Goal: Information Seeking & Learning: Learn about a topic

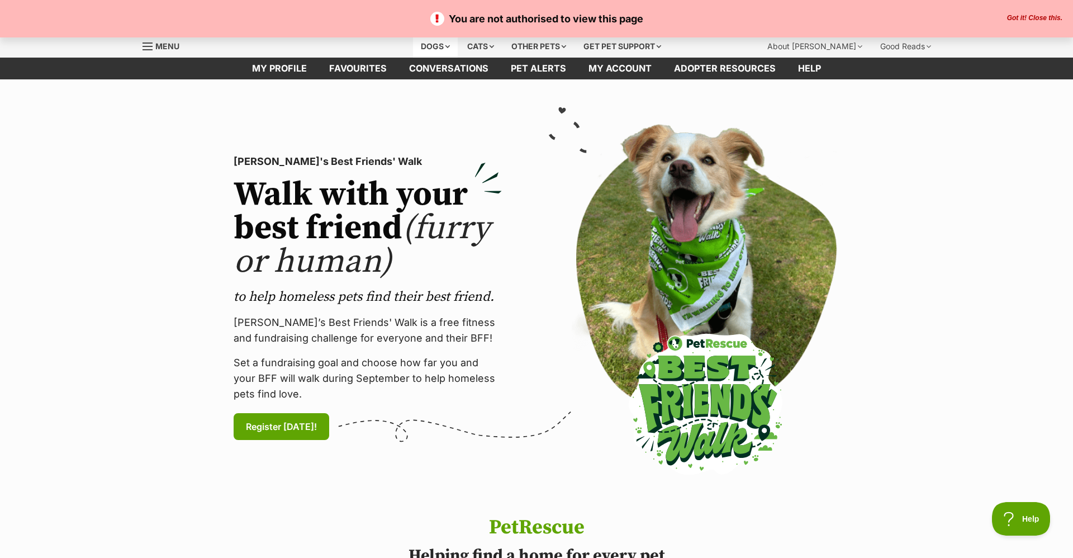
click at [429, 40] on div "Dogs" at bounding box center [435, 46] width 45 height 22
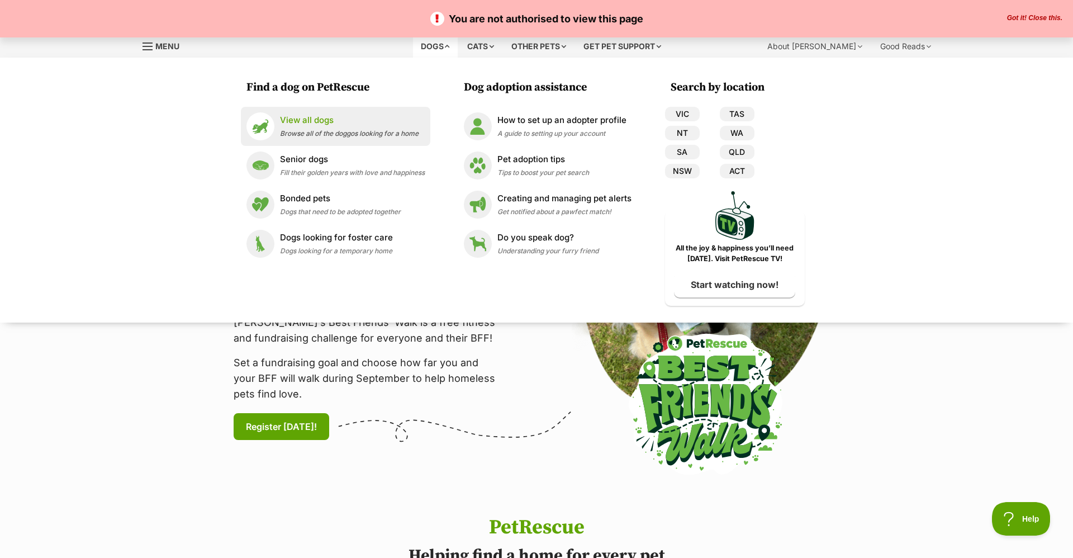
click at [313, 132] on span "Browse all of the doggos looking for a home" at bounding box center [349, 133] width 139 height 8
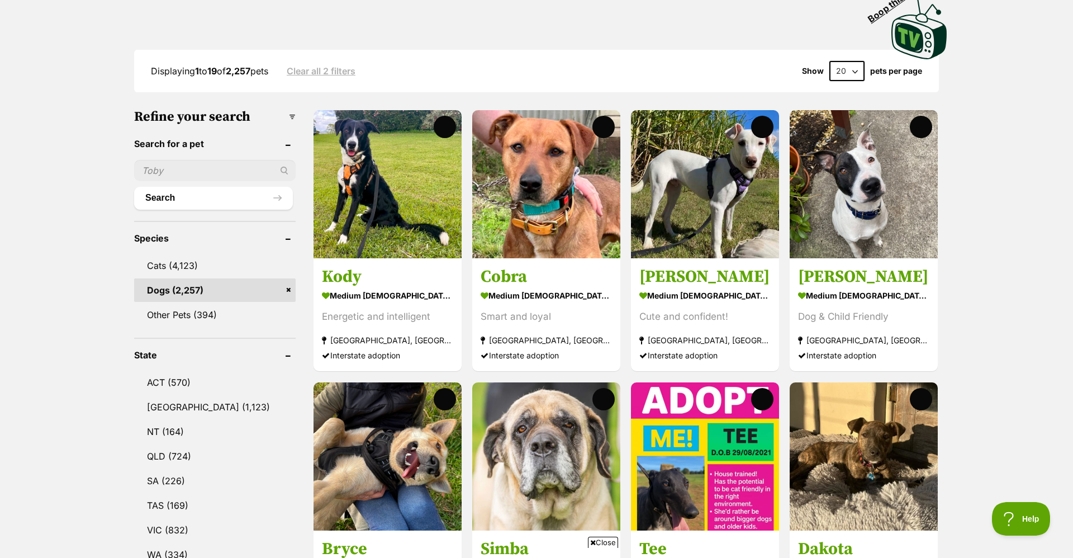
scroll to position [280, 0]
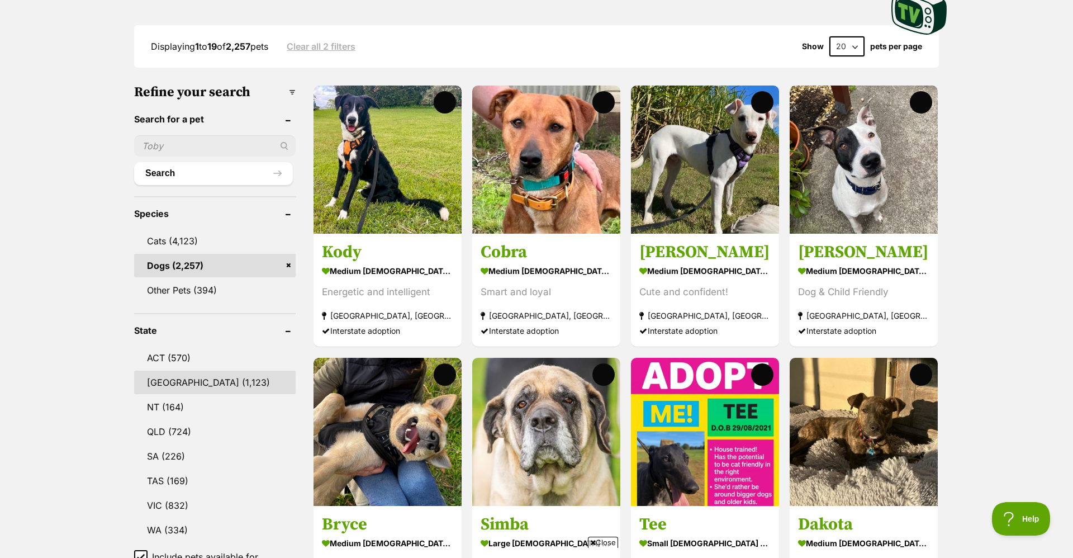
click at [238, 371] on link "NSW (1,123)" at bounding box center [215, 382] width 162 height 23
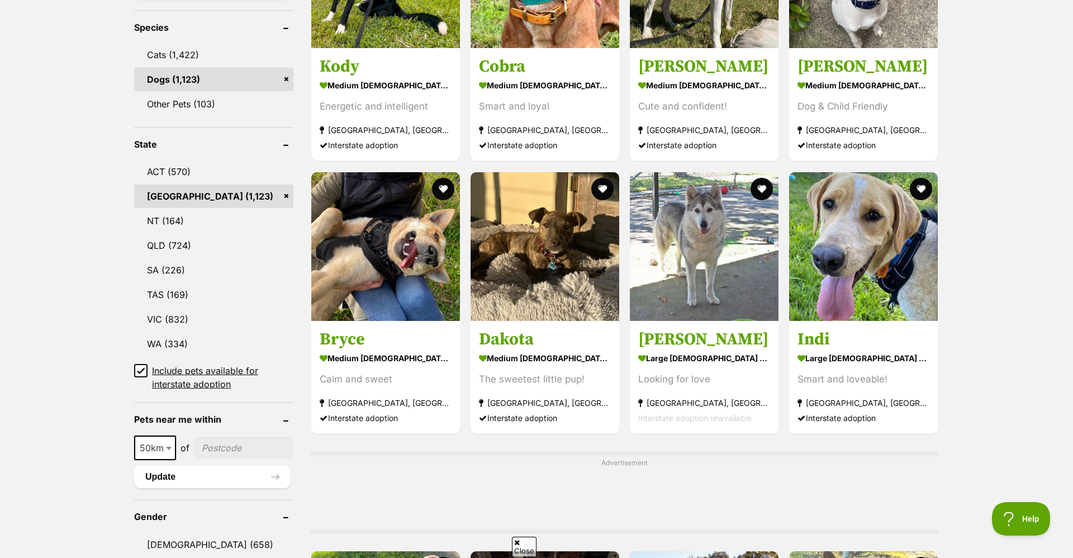
scroll to position [516, 0]
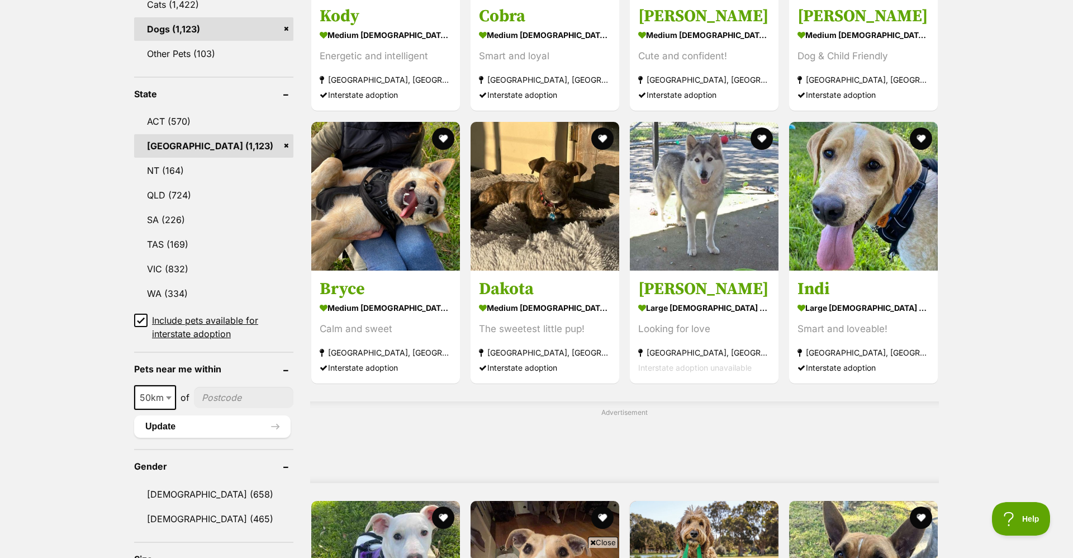
click at [228, 391] on input"] "postcode" at bounding box center [244, 397] width 100 height 21
type input"] "2017"
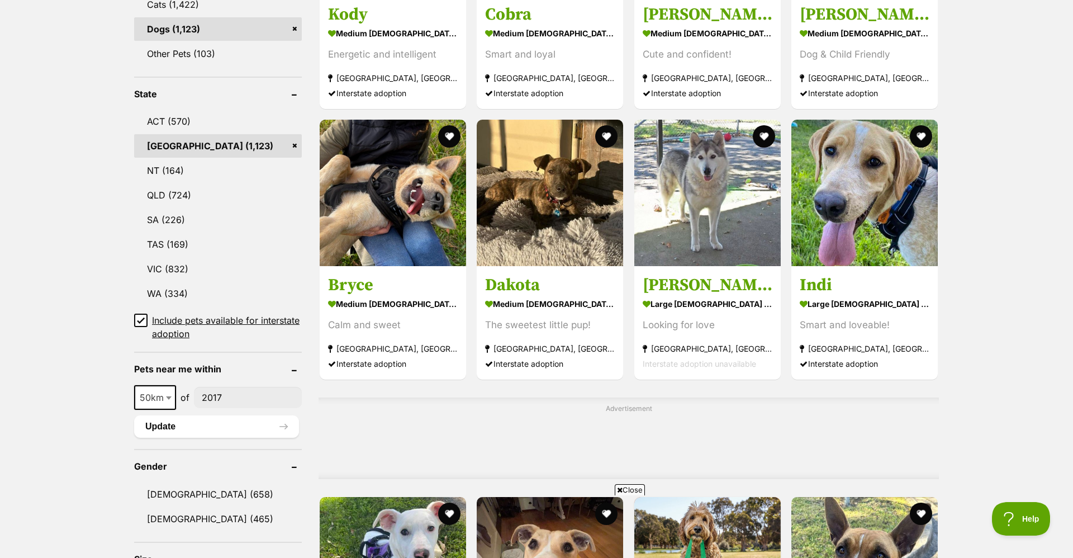
scroll to position [0, 0]
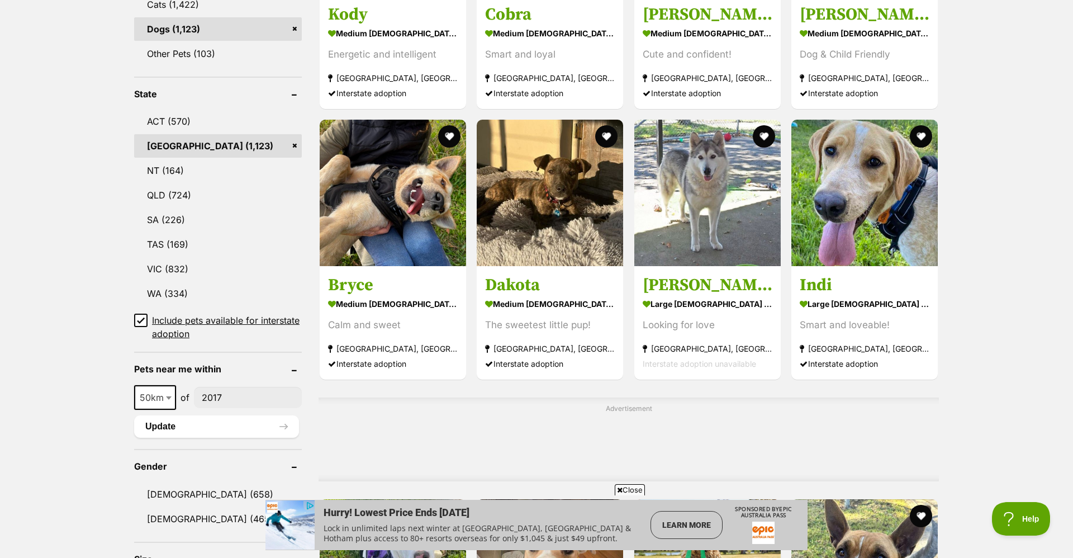
click at [166, 396] on b at bounding box center [169, 397] width 6 height 3
select select "100"
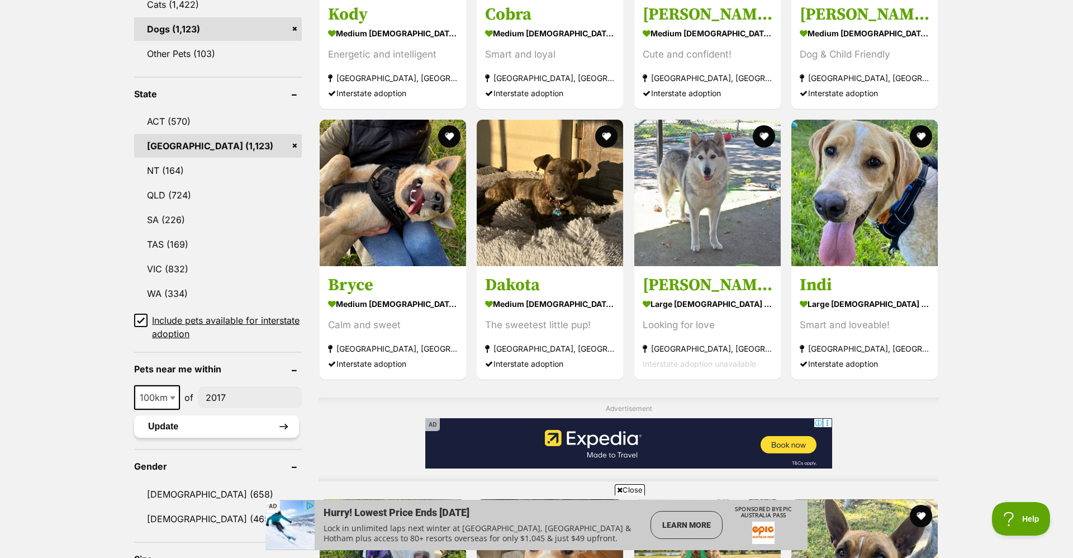
click at [165, 415] on button "Update" at bounding box center [216, 426] width 165 height 22
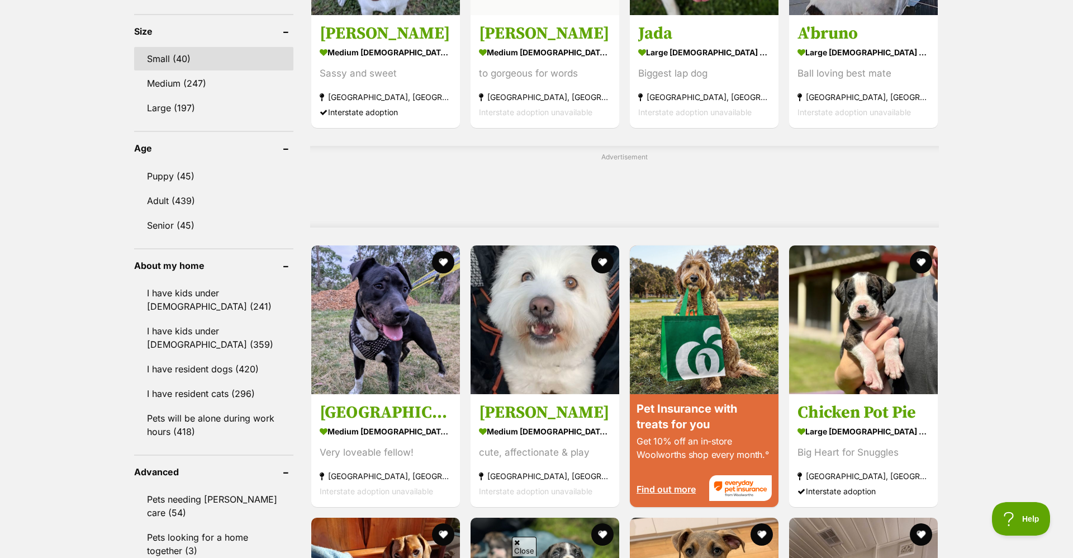
click at [239, 53] on link "Small (40)" at bounding box center [213, 58] width 159 height 23
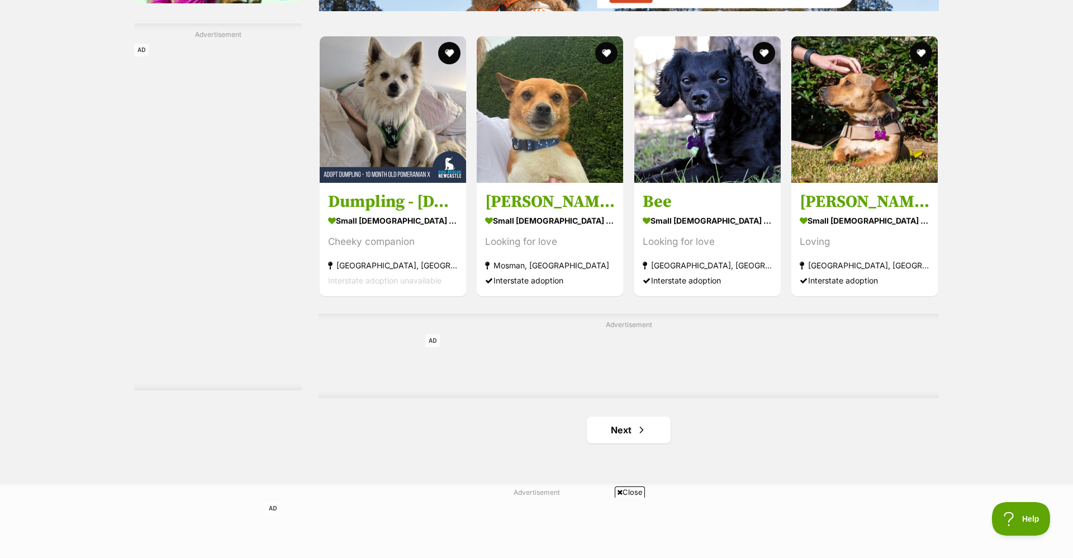
scroll to position [1635, 0]
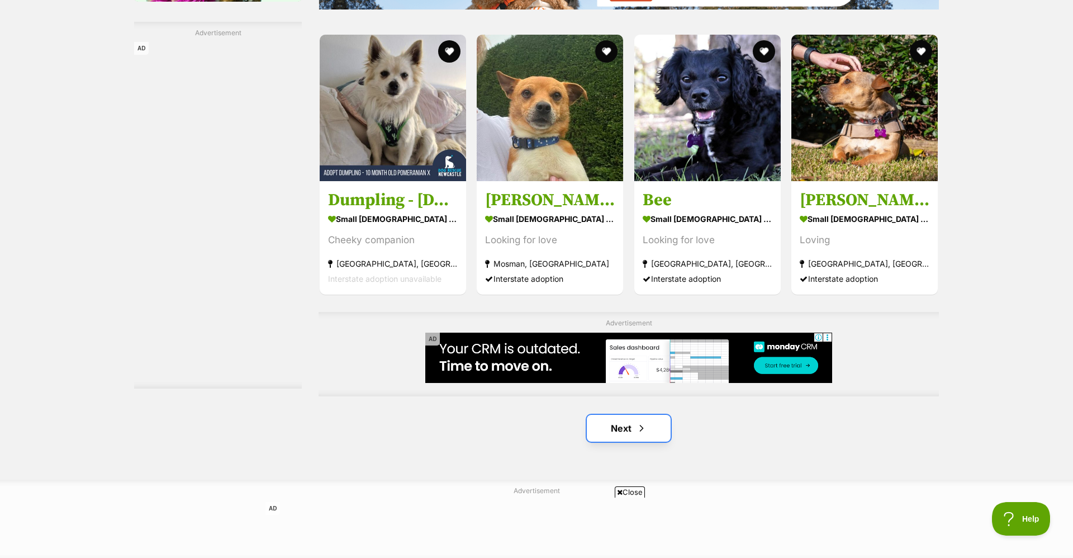
click at [618, 422] on link "Next" at bounding box center [629, 428] width 84 height 27
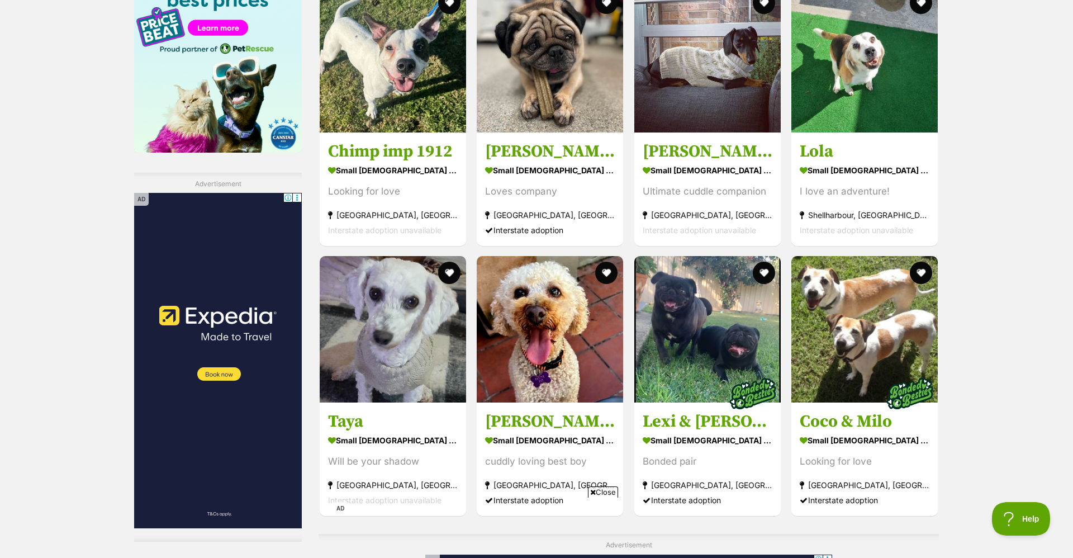
scroll to position [1485, 0]
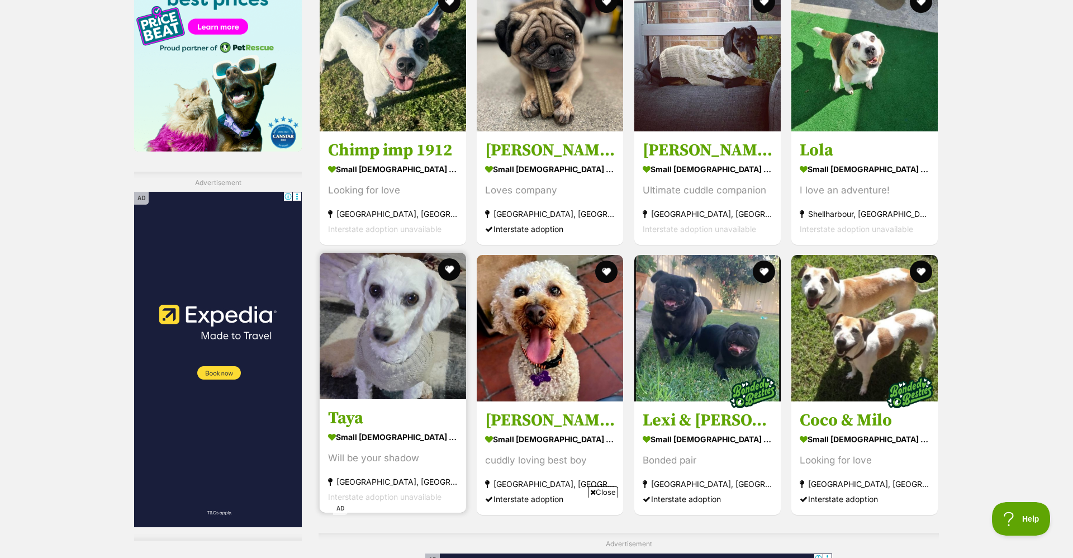
click at [427, 332] on img at bounding box center [393, 326] width 146 height 146
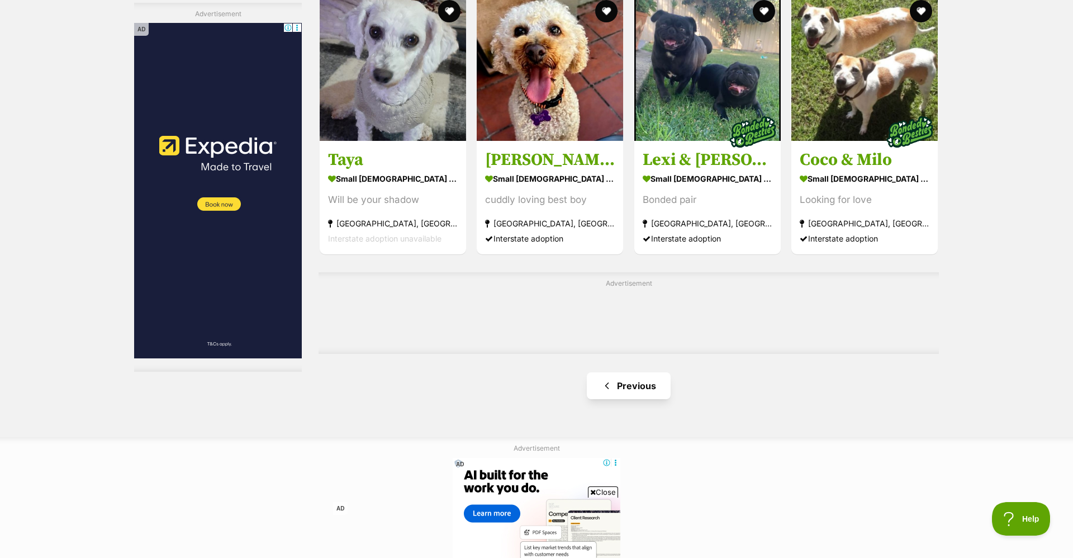
scroll to position [0, 0]
click at [611, 396] on link "Previous" at bounding box center [629, 385] width 84 height 27
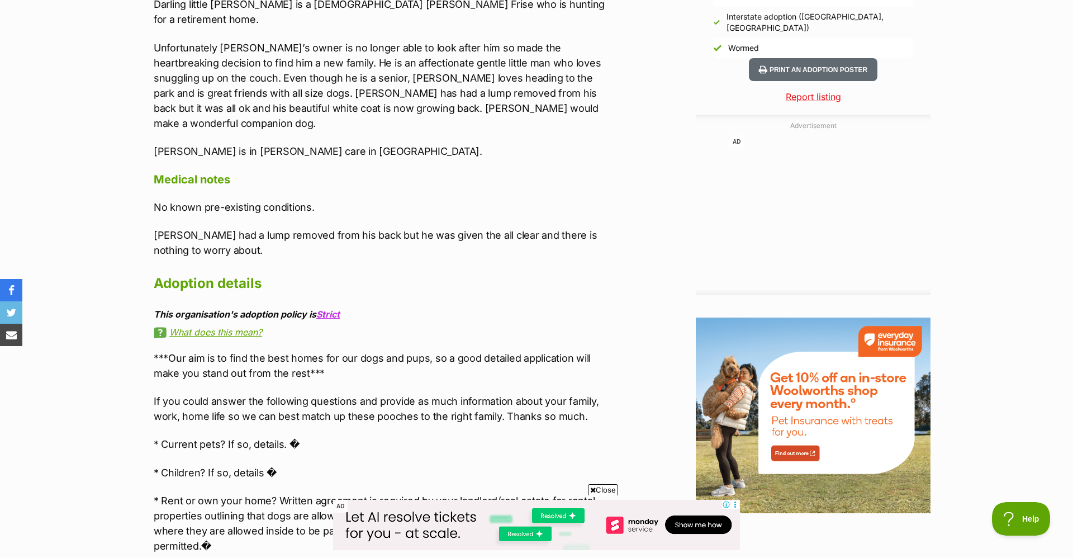
scroll to position [1046, 0]
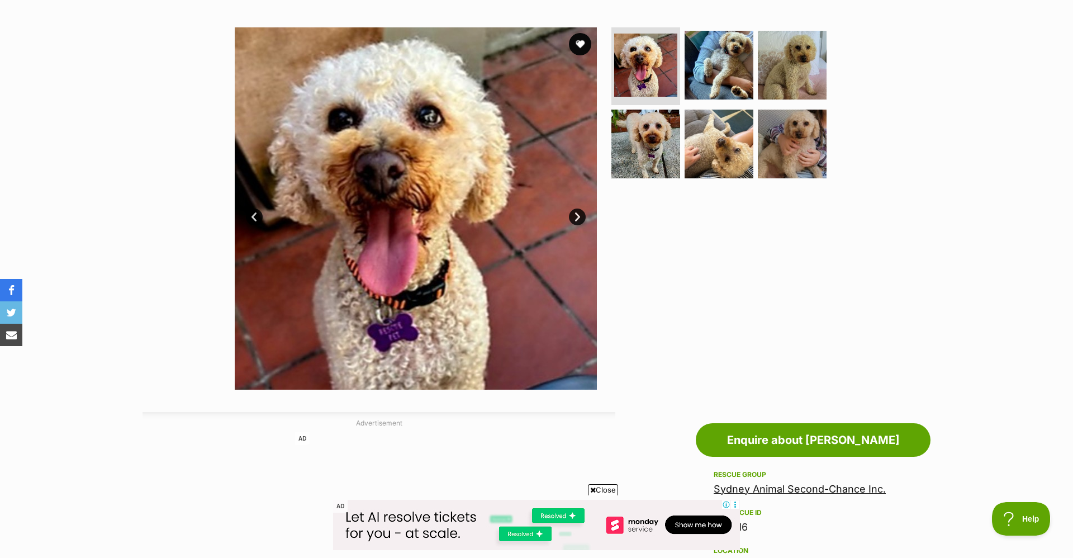
scroll to position [172, 0]
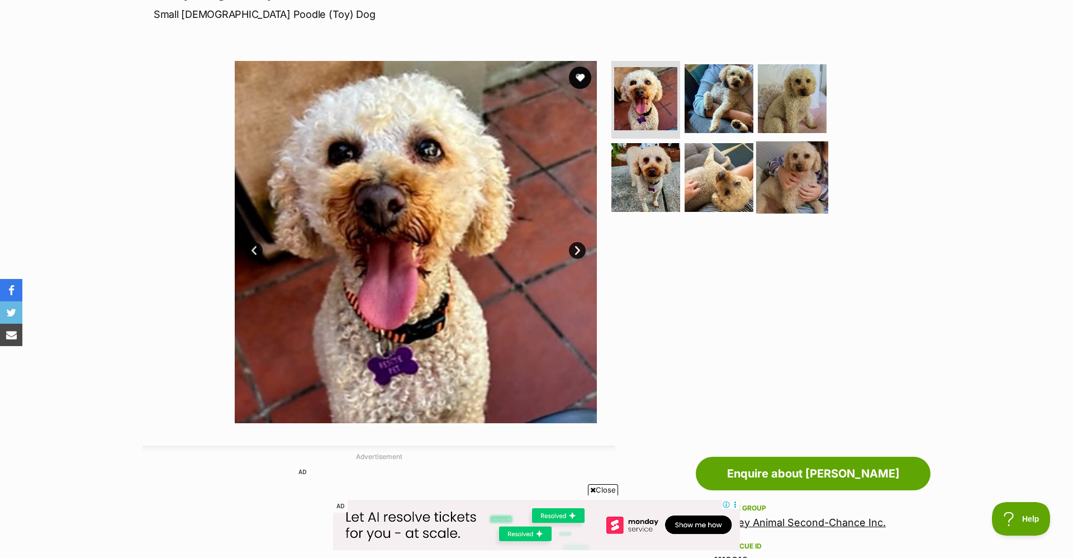
click at [809, 169] on img at bounding box center [792, 177] width 72 height 72
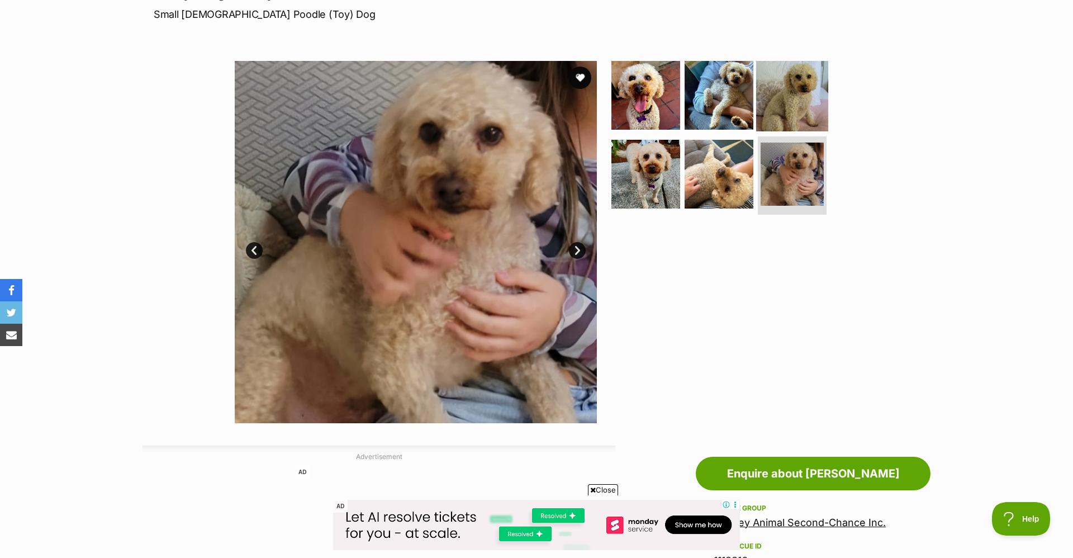
click at [808, 110] on img at bounding box center [792, 95] width 72 height 72
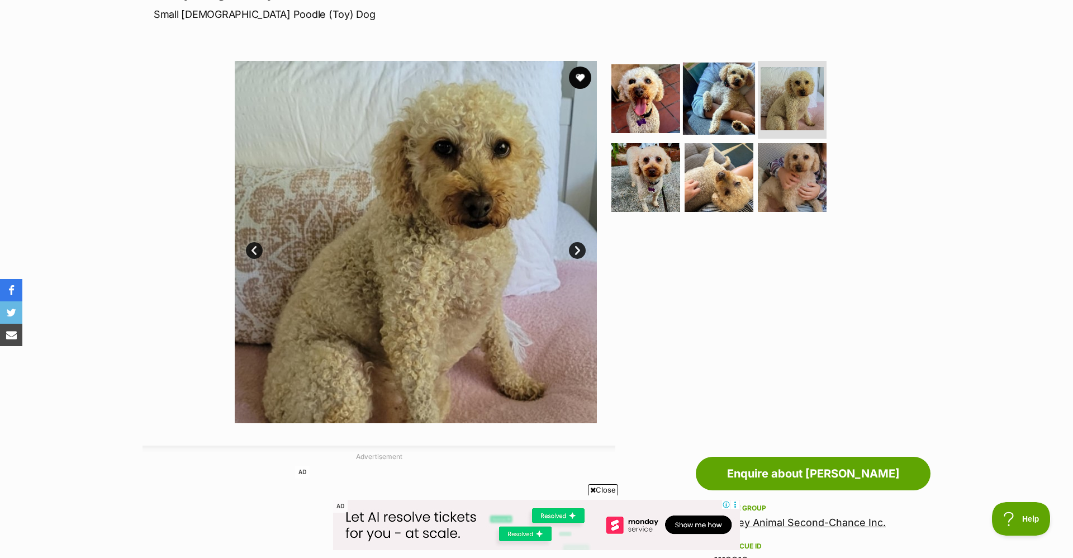
click at [694, 113] on img at bounding box center [719, 98] width 72 height 72
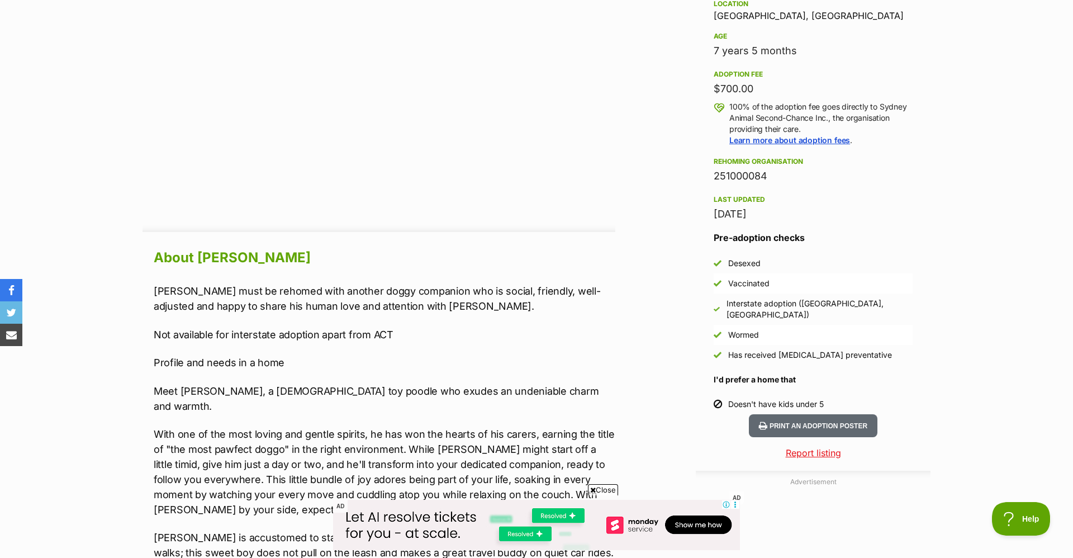
scroll to position [752, 0]
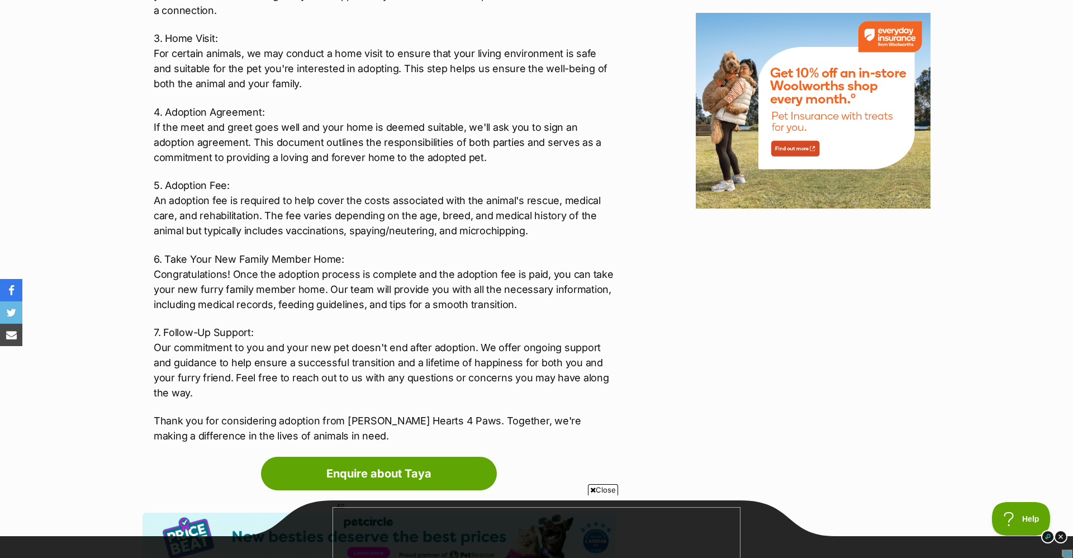
scroll to position [1452, 0]
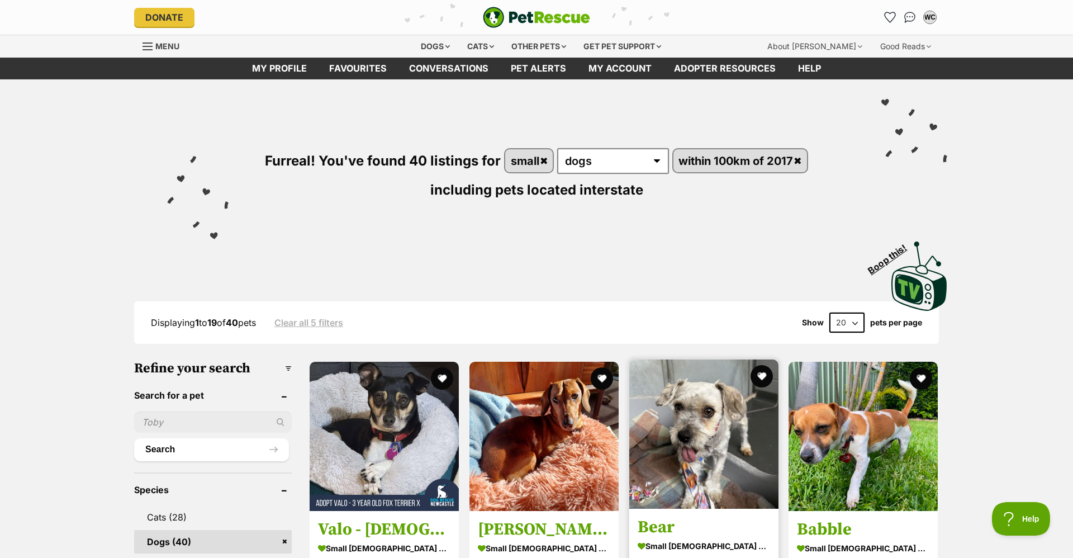
click at [690, 426] on img at bounding box center [703, 433] width 149 height 149
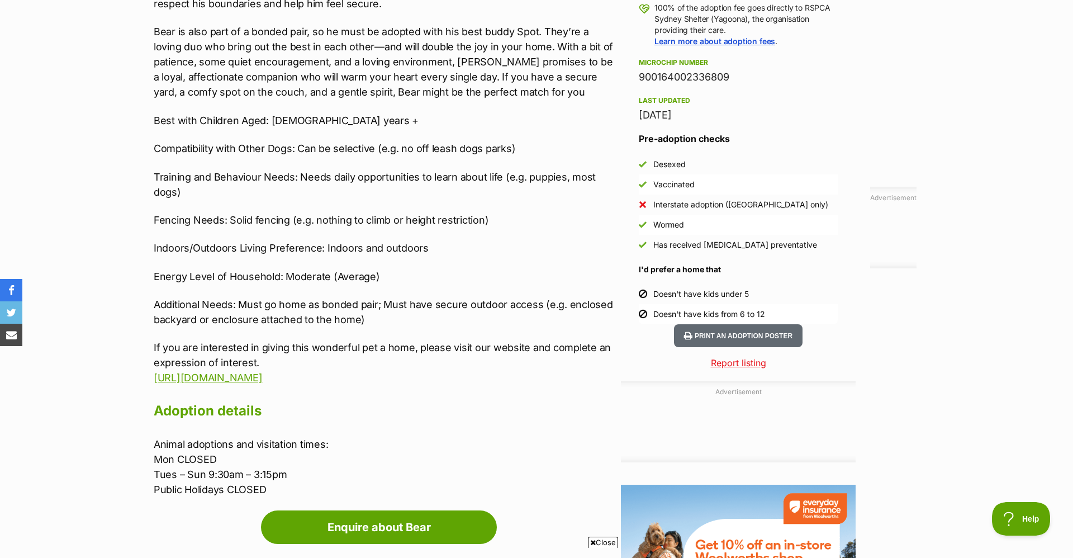
scroll to position [499, 0]
